Goal: Information Seeking & Learning: Compare options

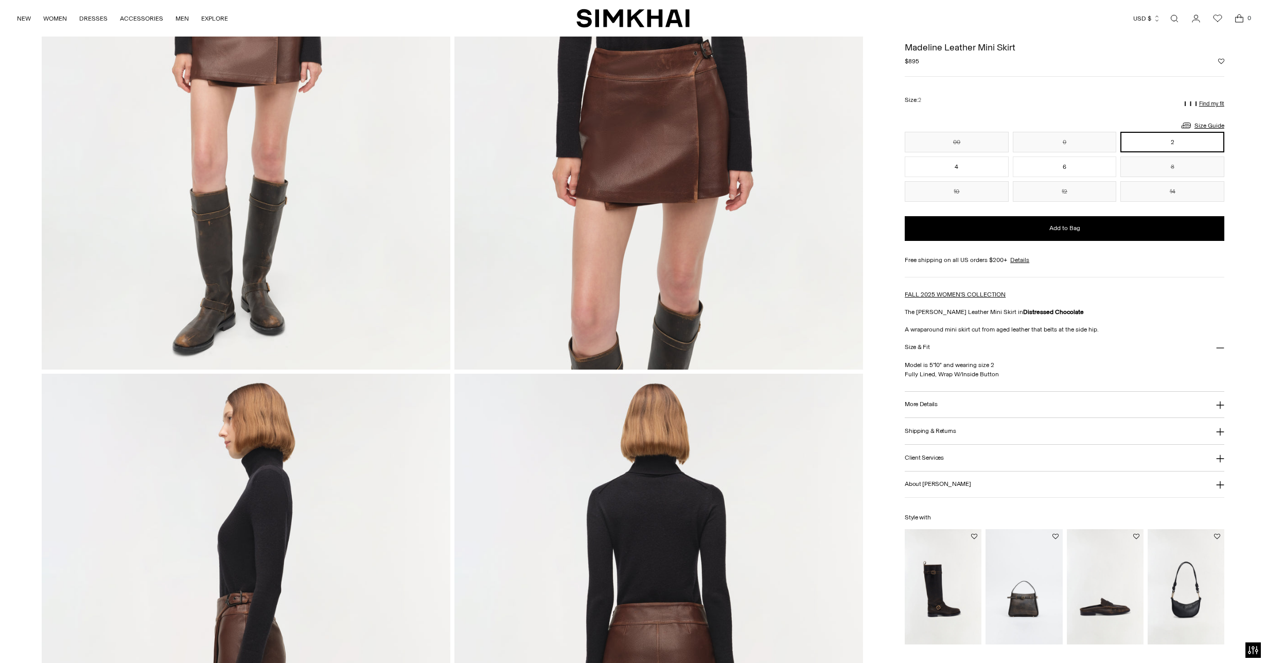
scroll to position [142, 0]
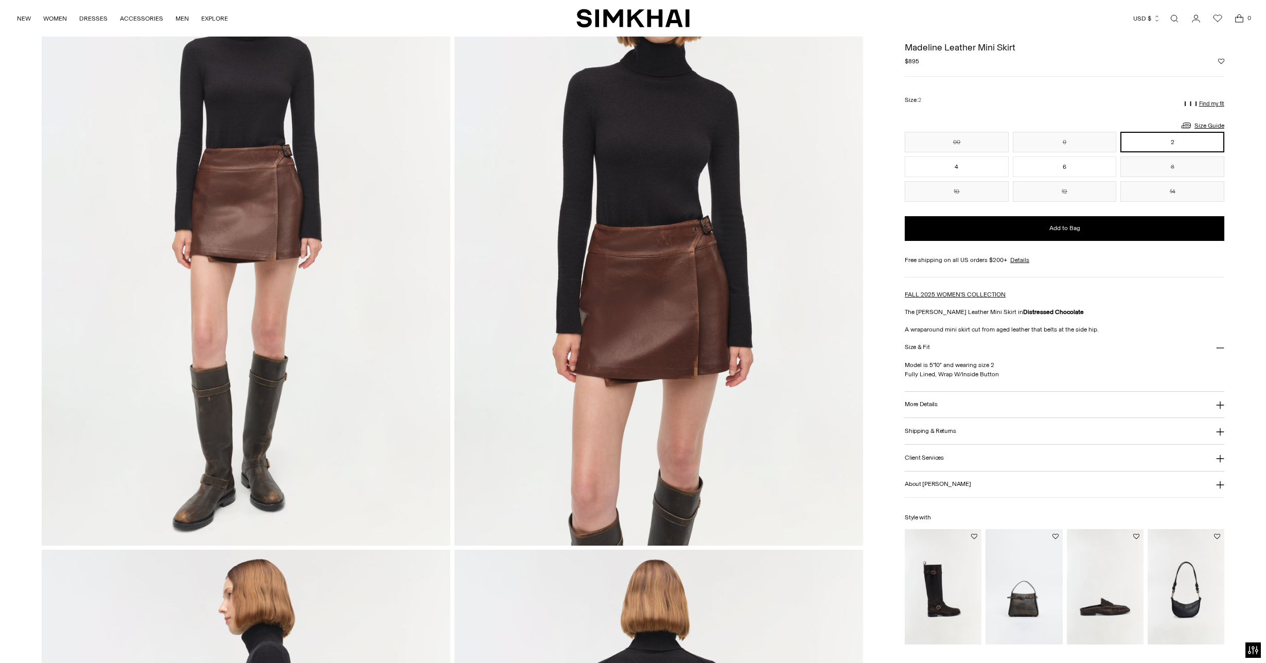
click at [705, 228] on img at bounding box center [658, 239] width 409 height 613
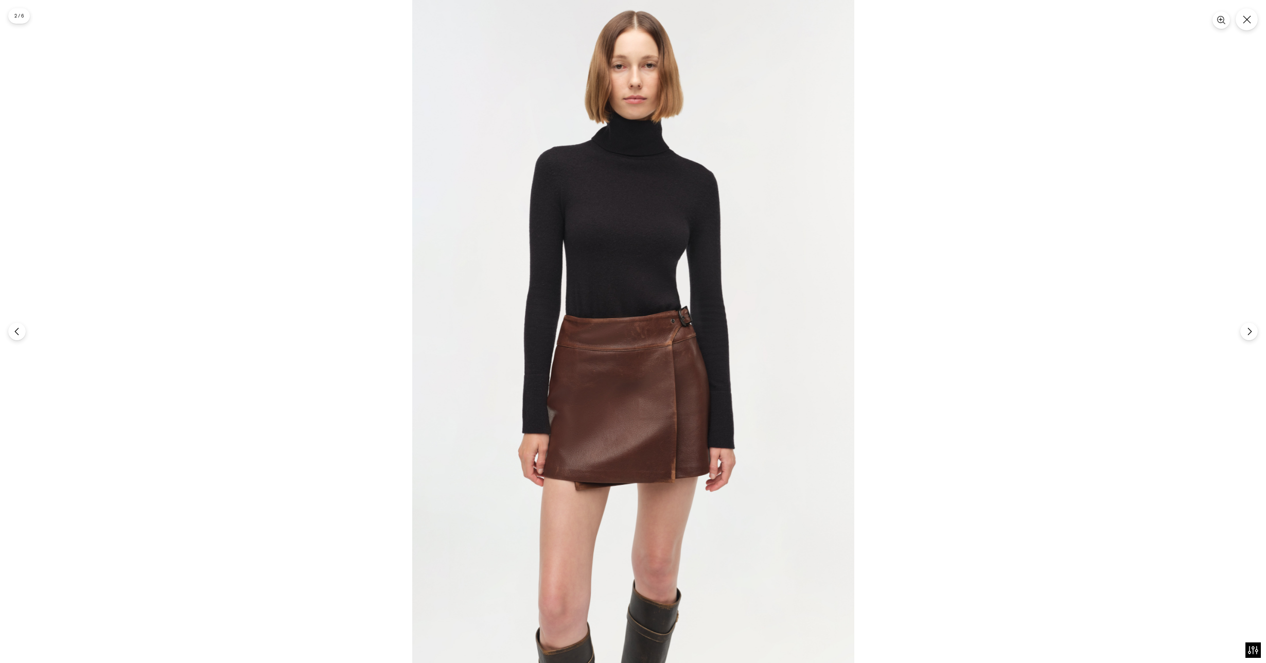
click at [692, 364] on img at bounding box center [633, 331] width 442 height 663
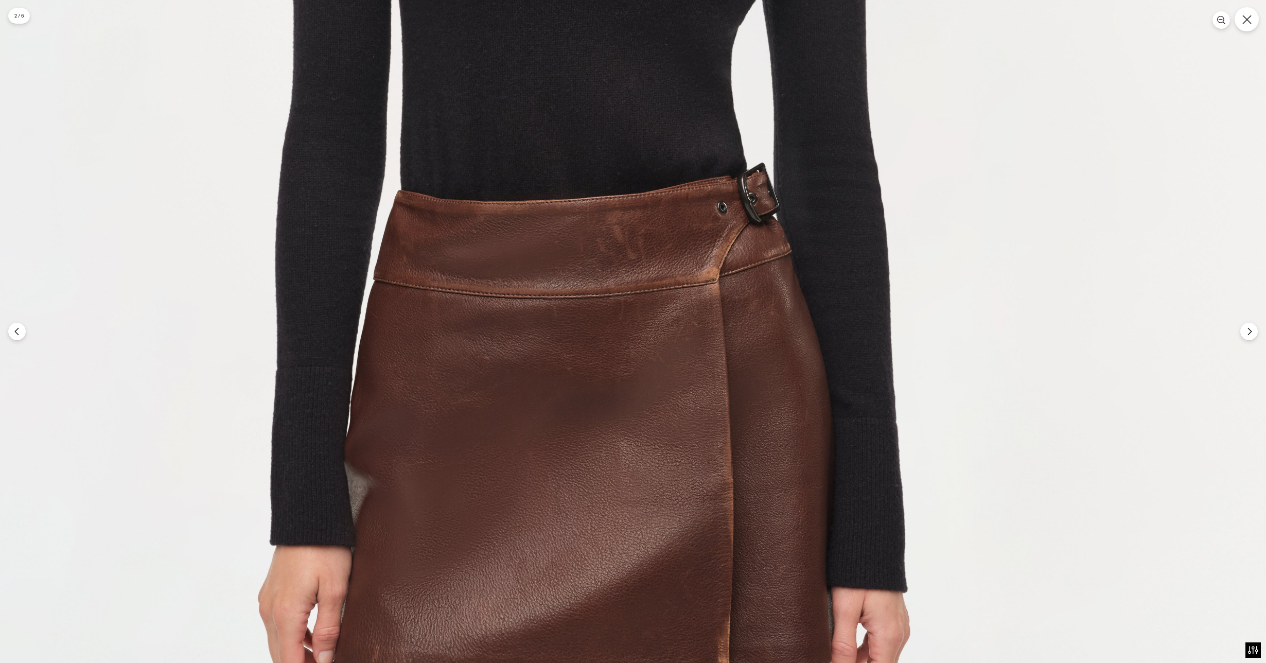
click at [1244, 18] on icon "Close" at bounding box center [1247, 19] width 9 height 9
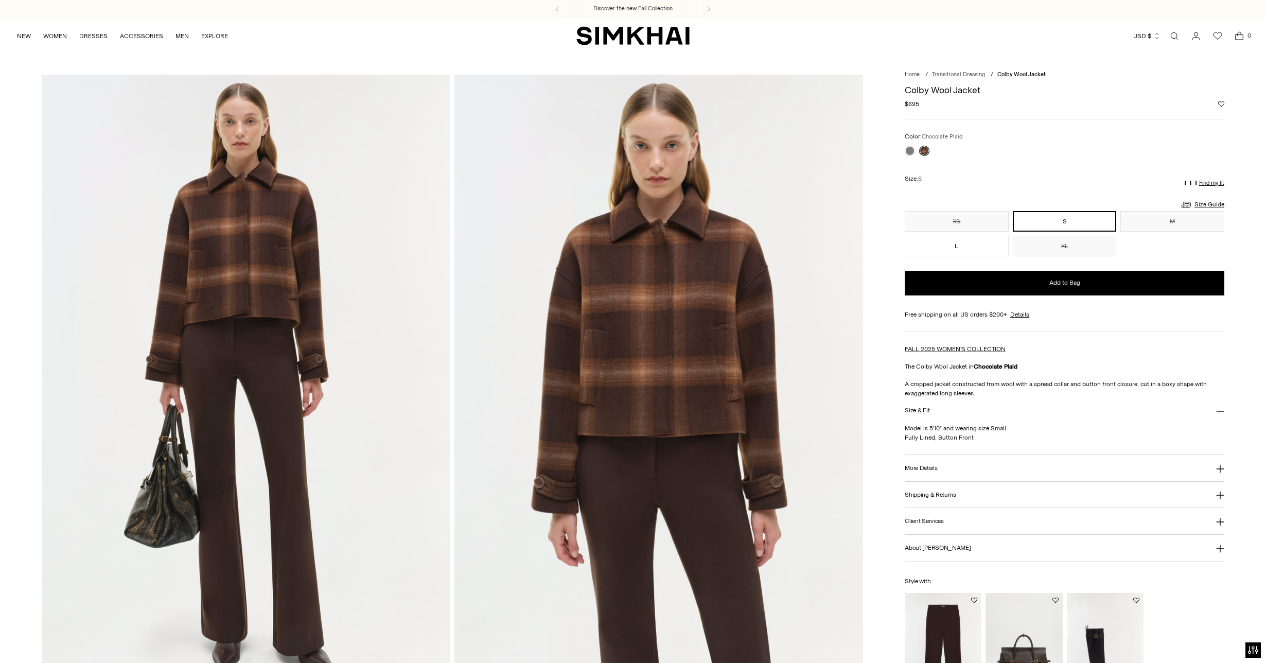
click at [667, 263] on img at bounding box center [658, 381] width 409 height 613
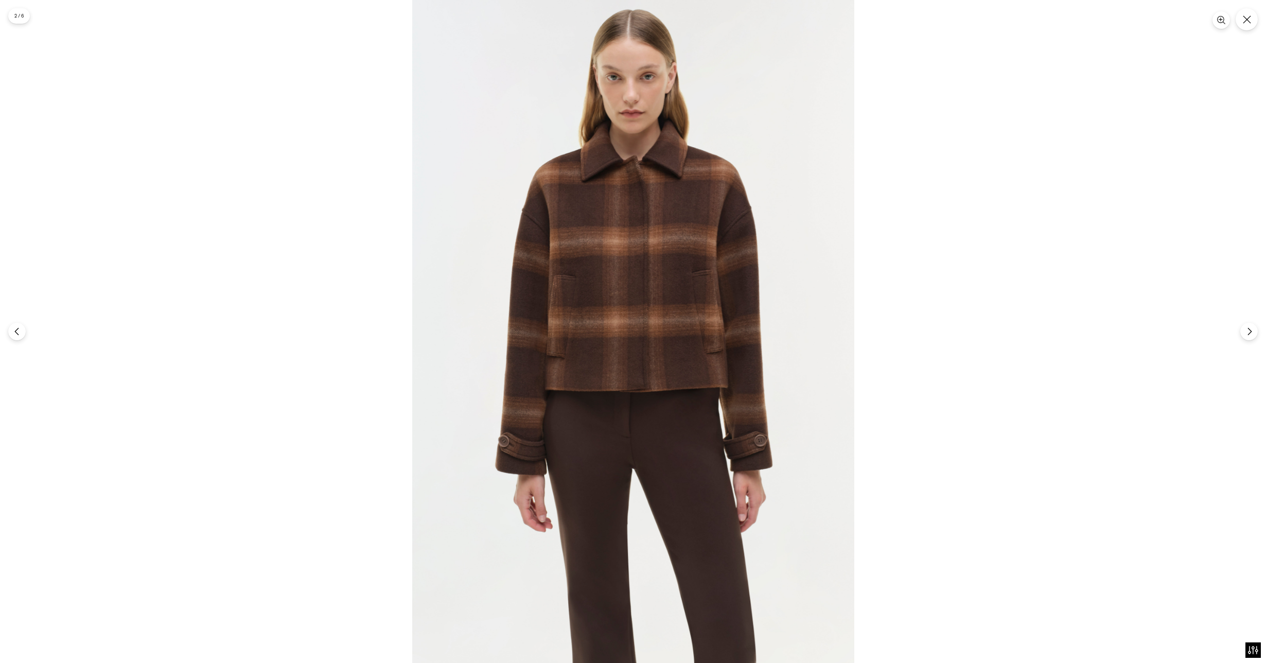
click at [667, 263] on img at bounding box center [633, 331] width 442 height 663
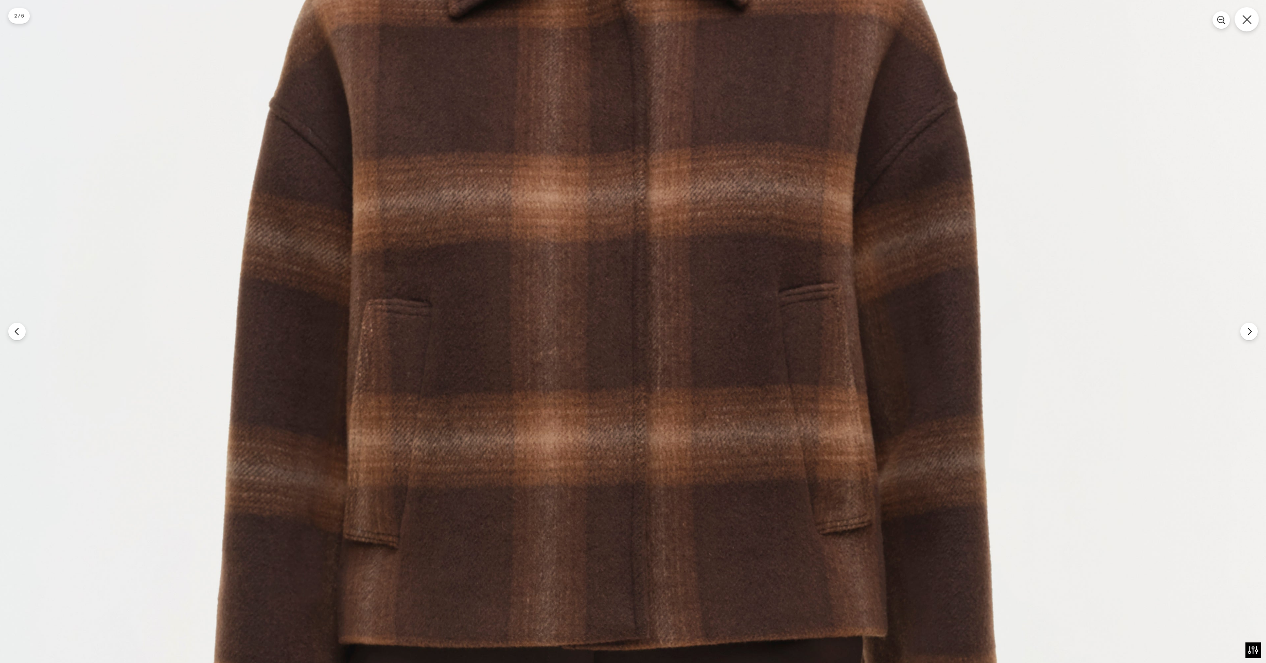
click at [1246, 20] on icon "Close" at bounding box center [1247, 19] width 9 height 9
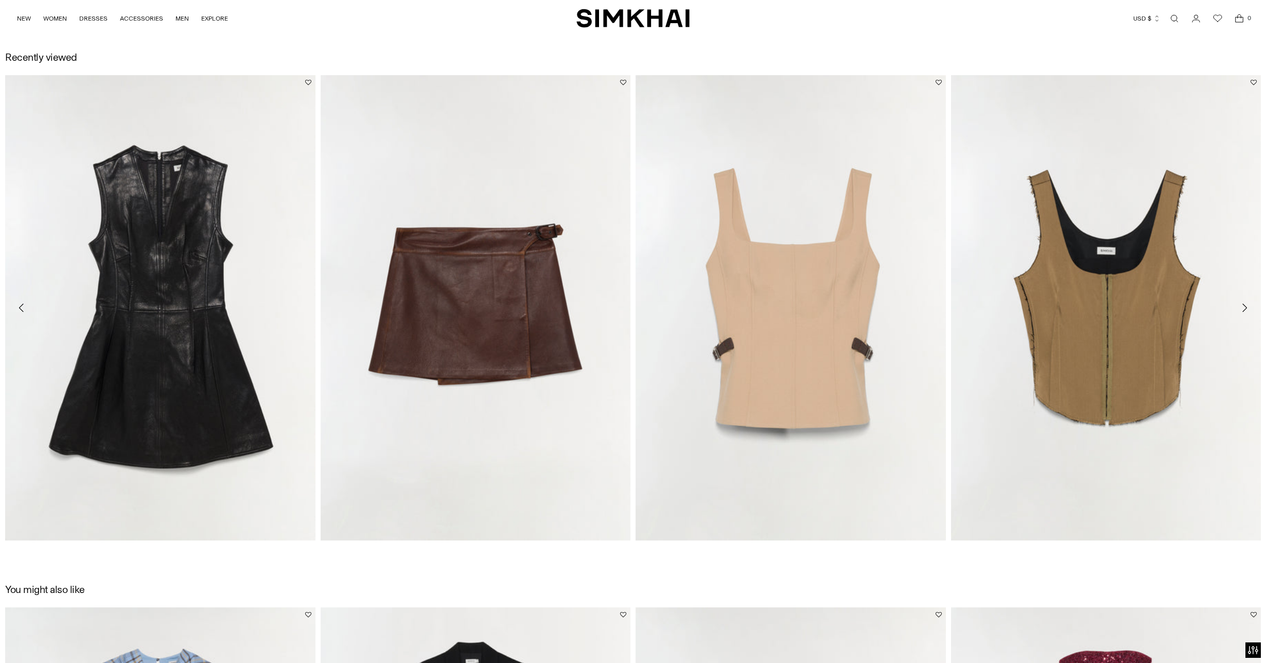
scroll to position [1891, 0]
